Goal: Task Accomplishment & Management: Use online tool/utility

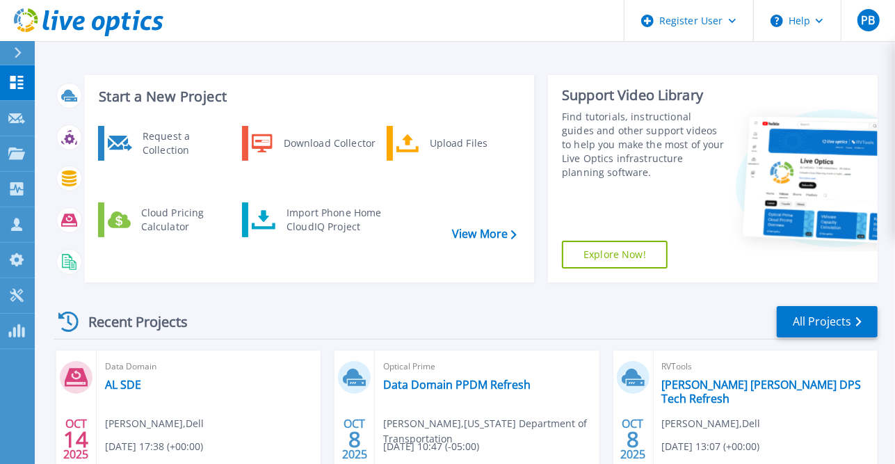
click at [17, 50] on icon at bounding box center [18, 52] width 7 height 11
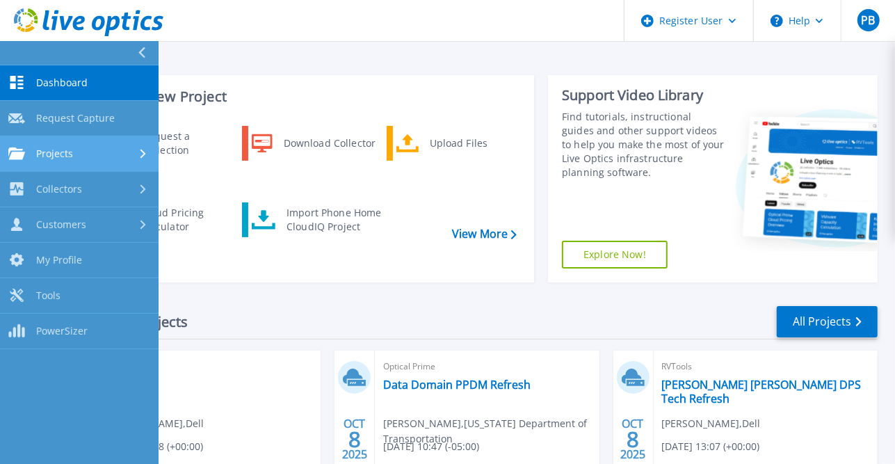
click at [79, 145] on link "Projects Projects" at bounding box center [79, 153] width 159 height 35
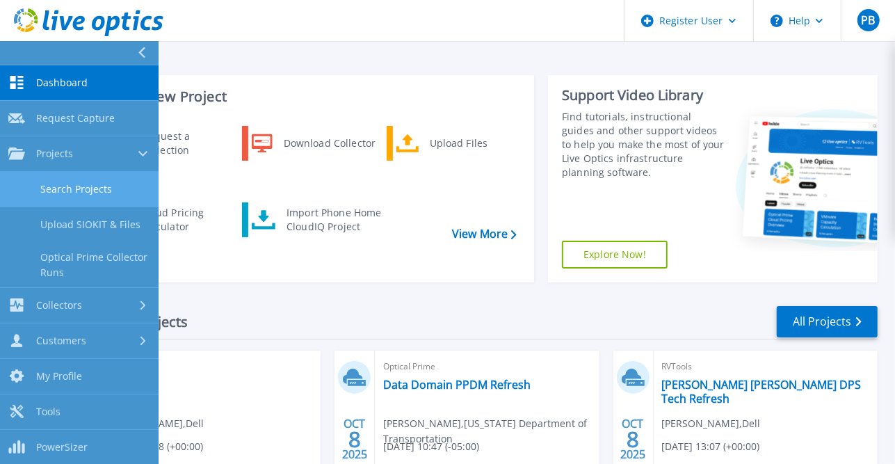
click at [80, 182] on link "Search Projects" at bounding box center [79, 189] width 159 height 35
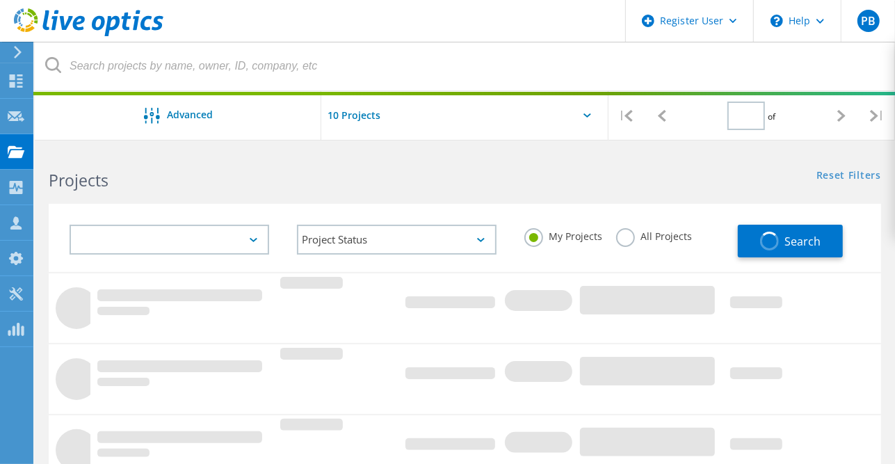
type input "1"
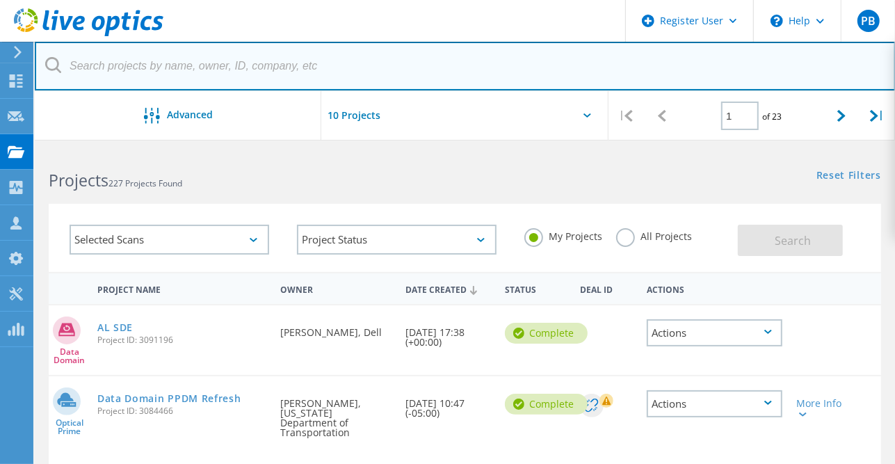
click at [235, 61] on input "text" at bounding box center [465, 66] width 861 height 49
paste input "franklincr@dot.state.al.us"
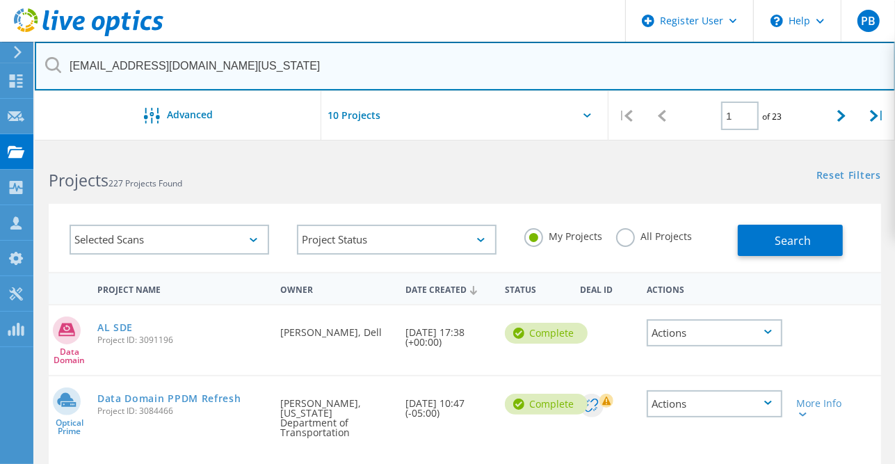
type input "franklincr@dot.state.al.us"
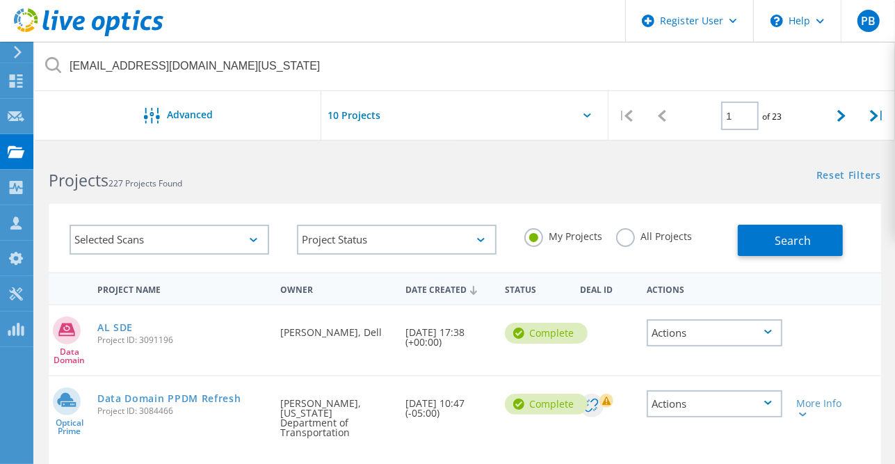
click at [626, 228] on label "All Projects" at bounding box center [654, 234] width 76 height 13
click at [0, 0] on input "All Projects" at bounding box center [0, 0] width 0 height 0
click at [790, 233] on span "Search" at bounding box center [793, 240] width 36 height 15
